Goal: Task Accomplishment & Management: Manage account settings

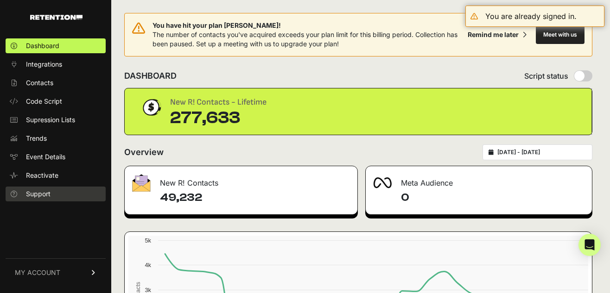
scroll to position [145, 0]
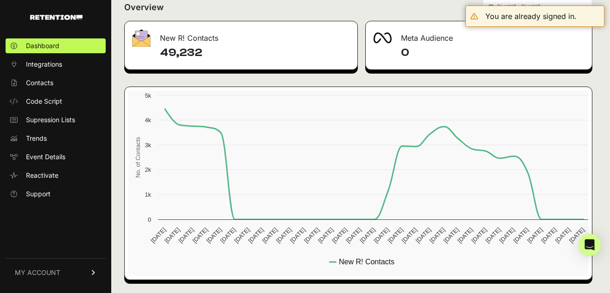
click at [51, 279] on link "MY ACCOUNT" at bounding box center [56, 272] width 100 height 28
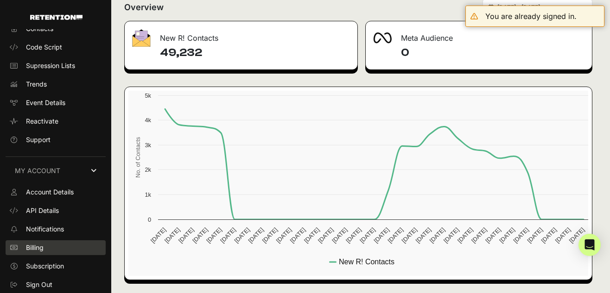
click at [44, 245] on span "Billing" at bounding box center [35, 247] width 18 height 9
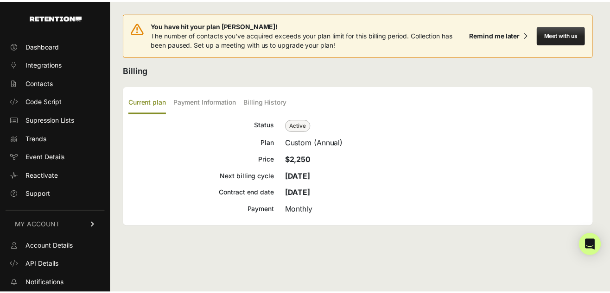
scroll to position [54, 0]
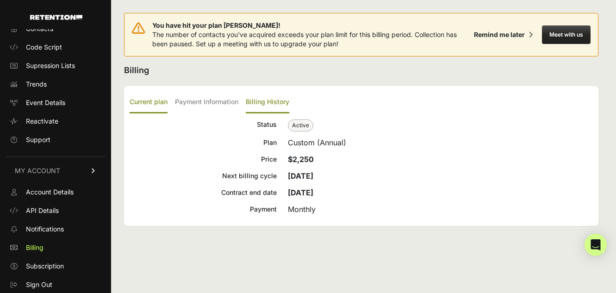
click at [277, 107] on label "Billing History" at bounding box center [268, 103] width 44 height 22
click at [0, 0] on input "Billing History" at bounding box center [0, 0] width 0 height 0
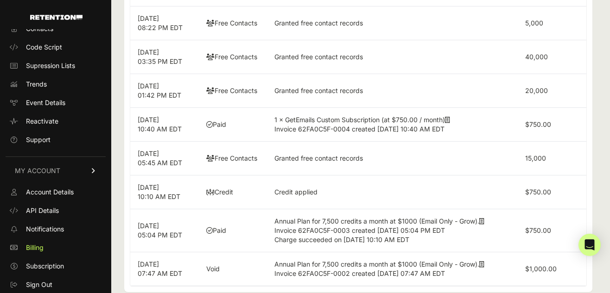
scroll to position [510, 0]
